Goal: Task Accomplishment & Management: Use online tool/utility

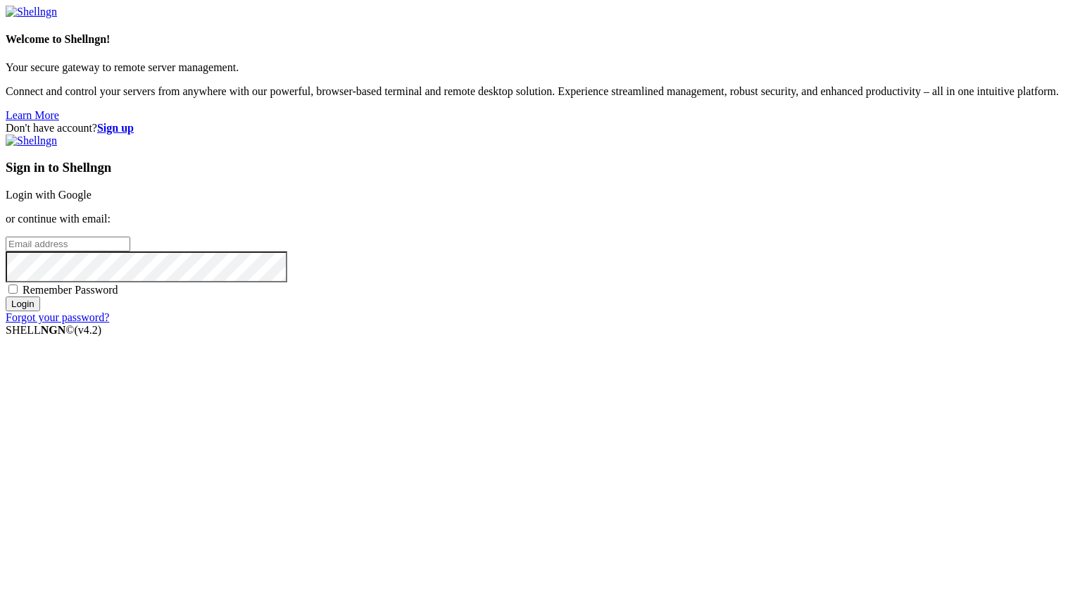
type input "dai1228"
click at [92, 201] on link "Login with Google" at bounding box center [49, 195] width 86 height 12
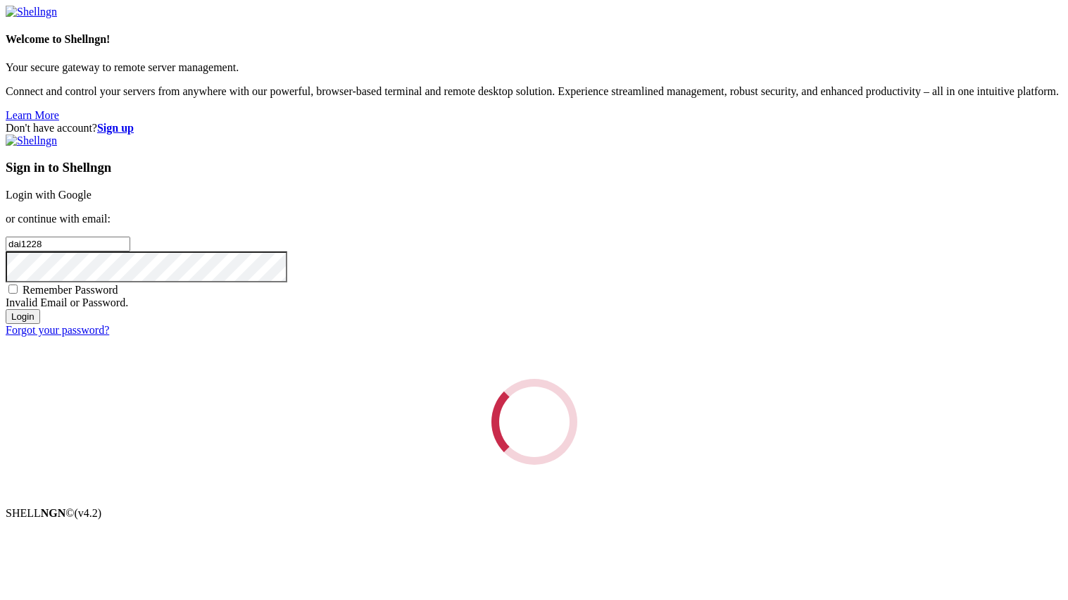
click at [632, 379] on div "Loading..." at bounding box center [534, 422] width 1057 height 86
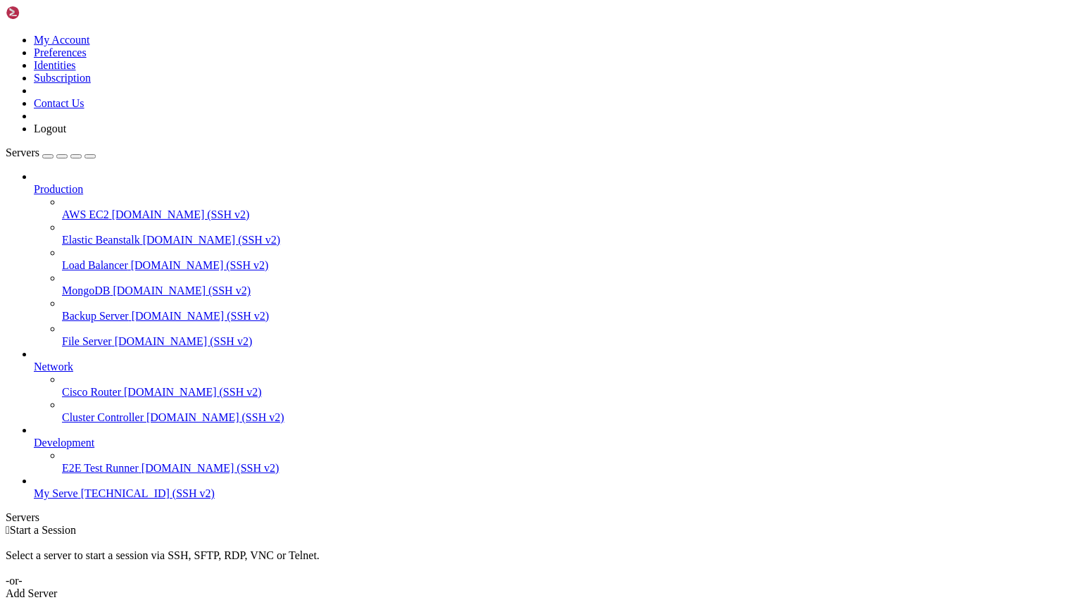
click at [81, 499] on span "[TECHNICAL_ID] (SSH v2)" at bounding box center [148, 493] width 134 height 12
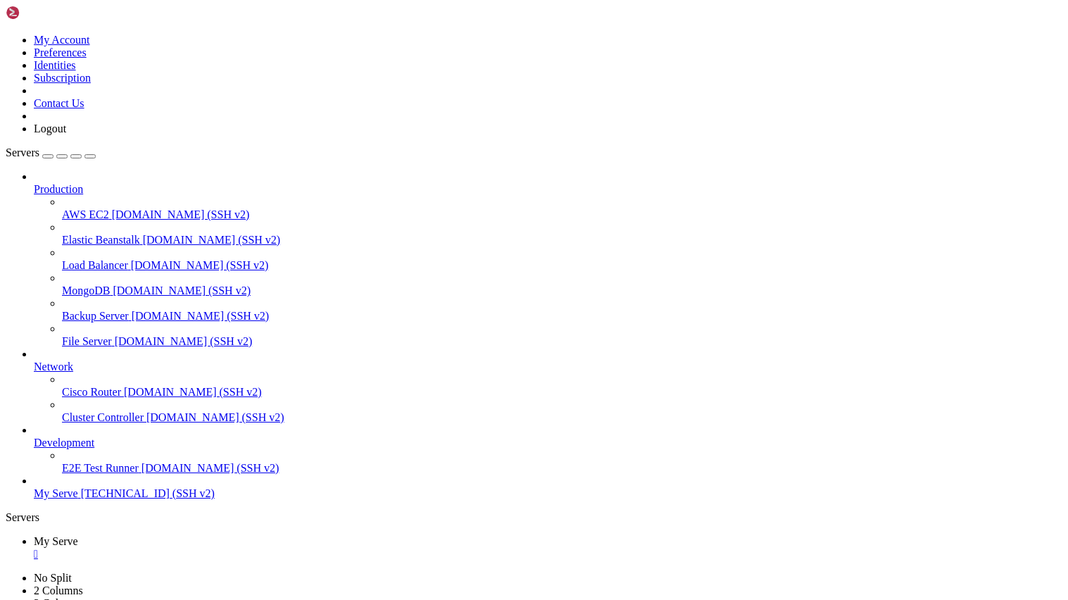
scroll to position [2331, 0]
